Goal: Task Accomplishment & Management: Manage account settings

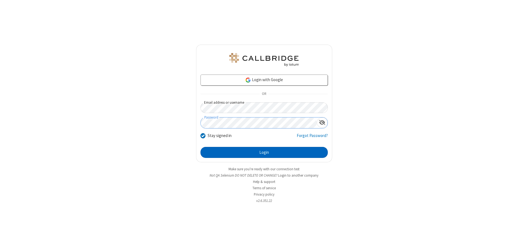
click at [264, 152] on button "Login" at bounding box center [263, 152] width 127 height 11
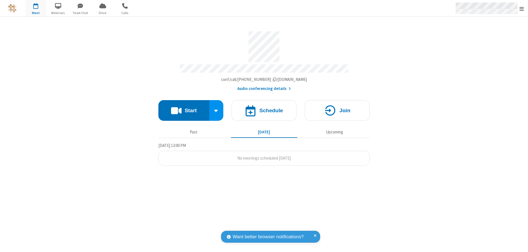
click at [521, 9] on span "Open menu" at bounding box center [521, 8] width 4 height 5
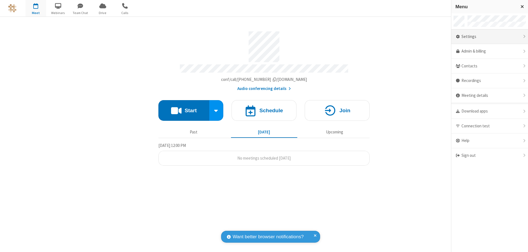
click at [489, 37] on div "Settings" at bounding box center [489, 36] width 77 height 15
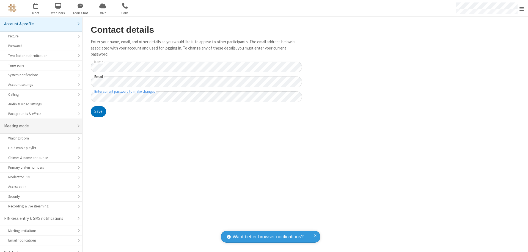
click at [39, 123] on div "Meeting mode" at bounding box center [39, 126] width 70 height 6
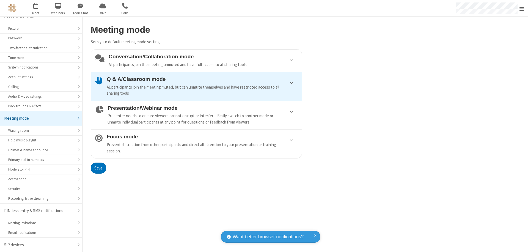
click at [196, 86] on div "All participants join the meeting muted, but can unmute themselves and have res…" at bounding box center [202, 90] width 191 height 12
click at [98, 168] on button "Save" at bounding box center [98, 167] width 15 height 11
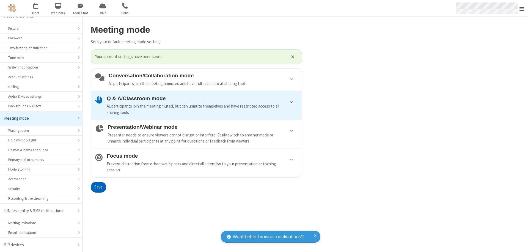
click at [521, 8] on span "Open menu" at bounding box center [521, 8] width 4 height 5
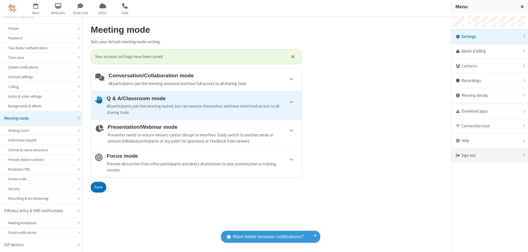
click at [489, 155] on div "Sign out" at bounding box center [489, 155] width 77 height 15
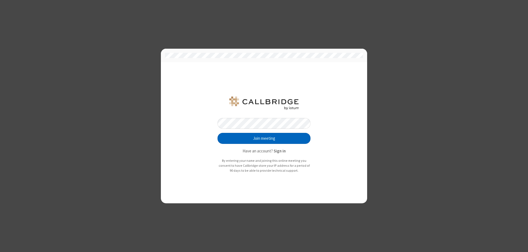
click at [264, 138] on button "Join meeting" at bounding box center [263, 138] width 93 height 11
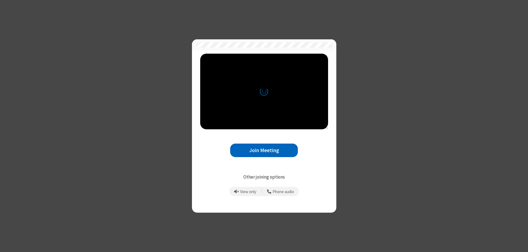
click at [264, 150] on button "Join Meeting" at bounding box center [264, 149] width 68 height 13
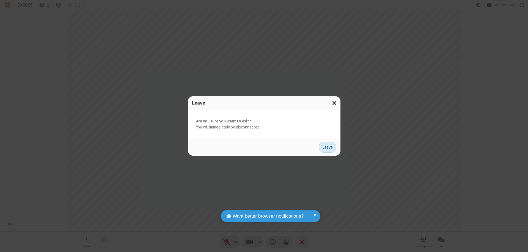
click at [327, 147] on button "Leave" at bounding box center [328, 147] width 18 height 11
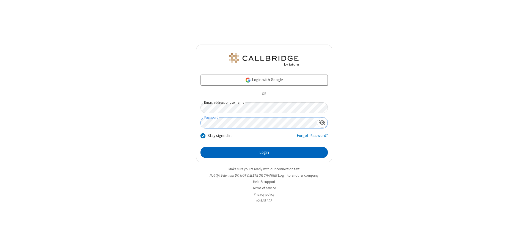
click at [264, 152] on button "Login" at bounding box center [263, 152] width 127 height 11
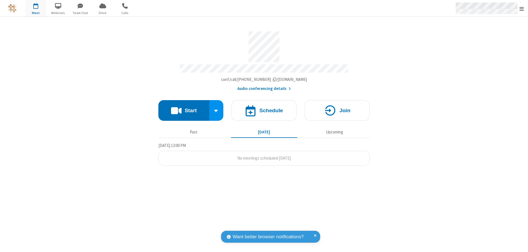
click at [521, 9] on span "Open menu" at bounding box center [521, 8] width 4 height 5
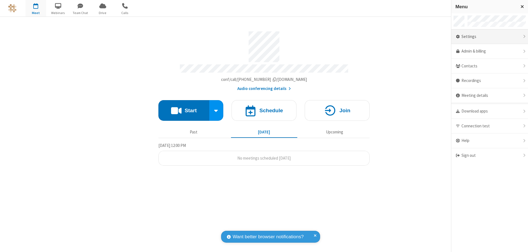
click at [489, 37] on div "Settings" at bounding box center [489, 36] width 77 height 15
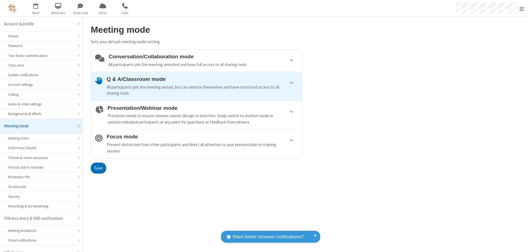
scroll to position [8, 0]
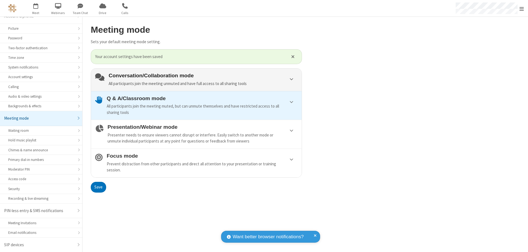
click at [196, 79] on div "Conversation/Collaboration mode All participants join the meeting unmuted and h…" at bounding box center [203, 80] width 189 height 14
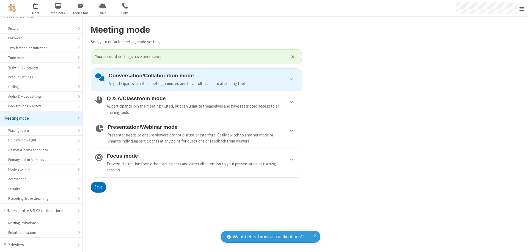
click at [98, 187] on button "Save" at bounding box center [98, 187] width 15 height 11
click at [521, 8] on span "Open menu" at bounding box center [521, 8] width 4 height 5
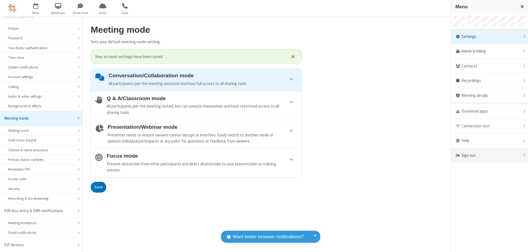
click at [489, 155] on div "Sign out" at bounding box center [489, 155] width 77 height 15
